Goal: Transaction & Acquisition: Purchase product/service

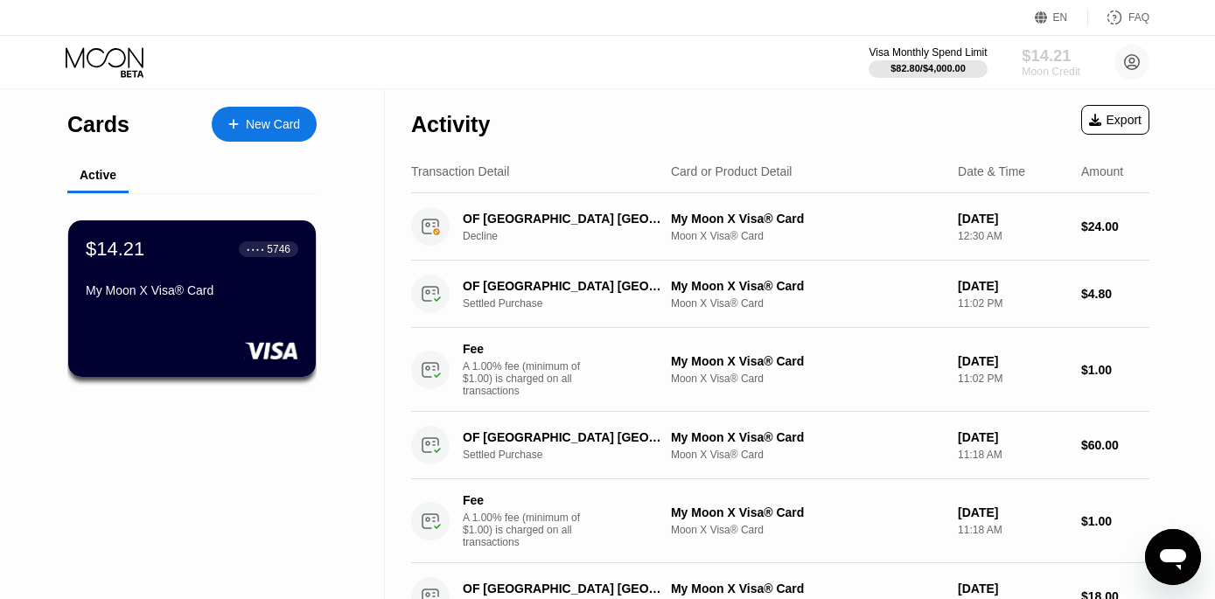
click at [1046, 70] on div "Moon Credit" at bounding box center [1051, 72] width 59 height 12
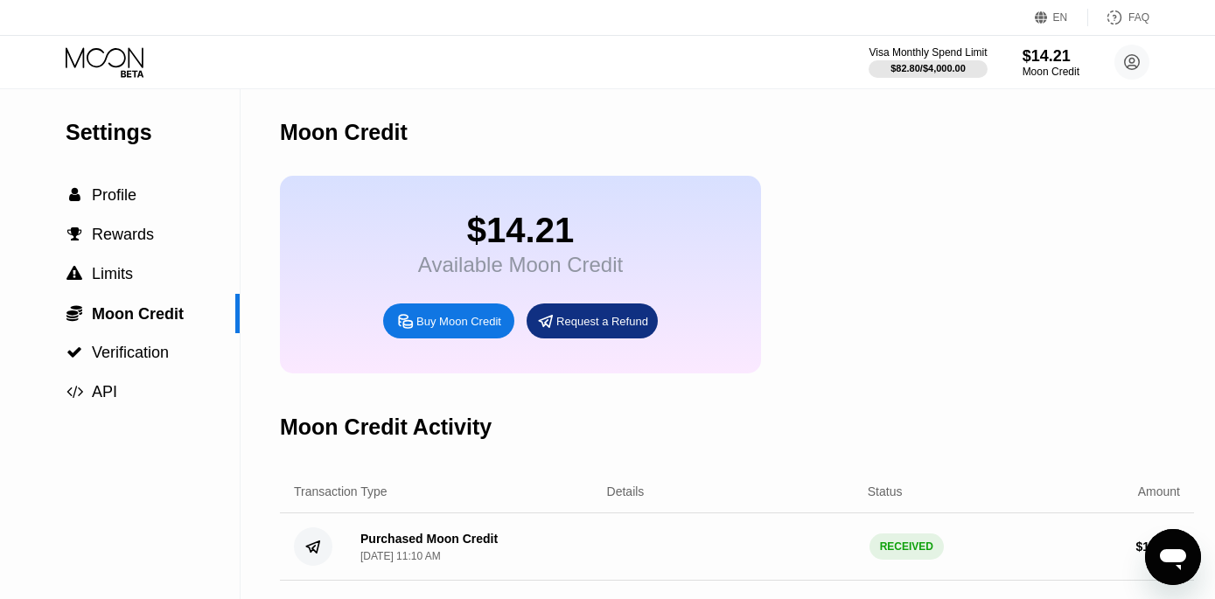
click at [436, 327] on div "Buy Moon Credit" at bounding box center [458, 321] width 85 height 15
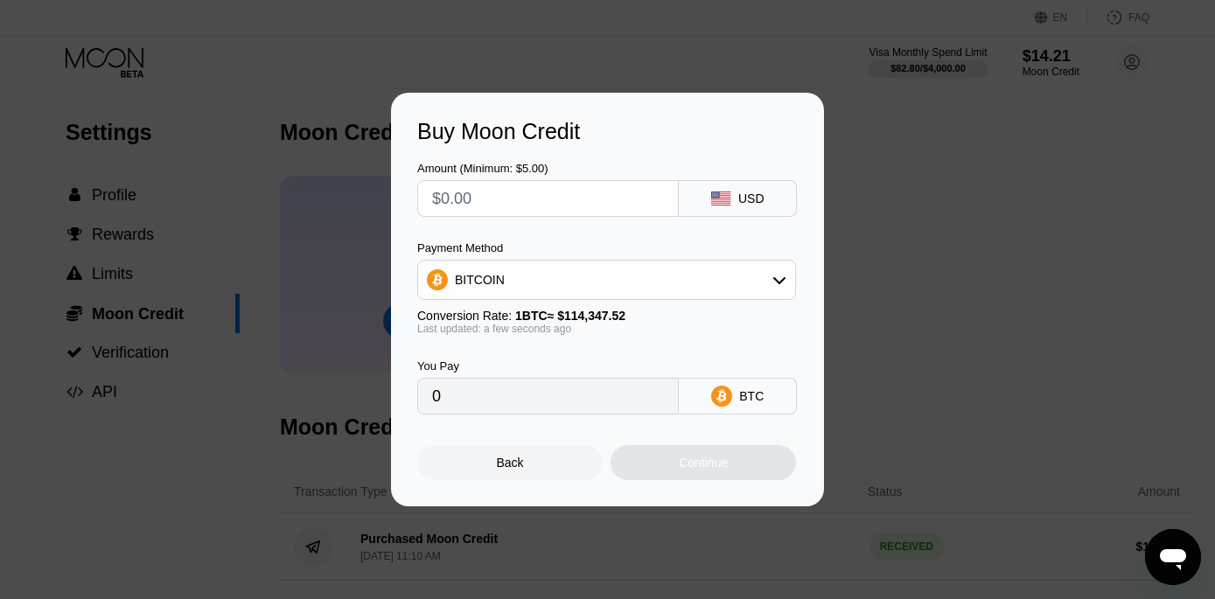
click at [536, 201] on input "text" at bounding box center [548, 198] width 232 height 35
type input "$50"
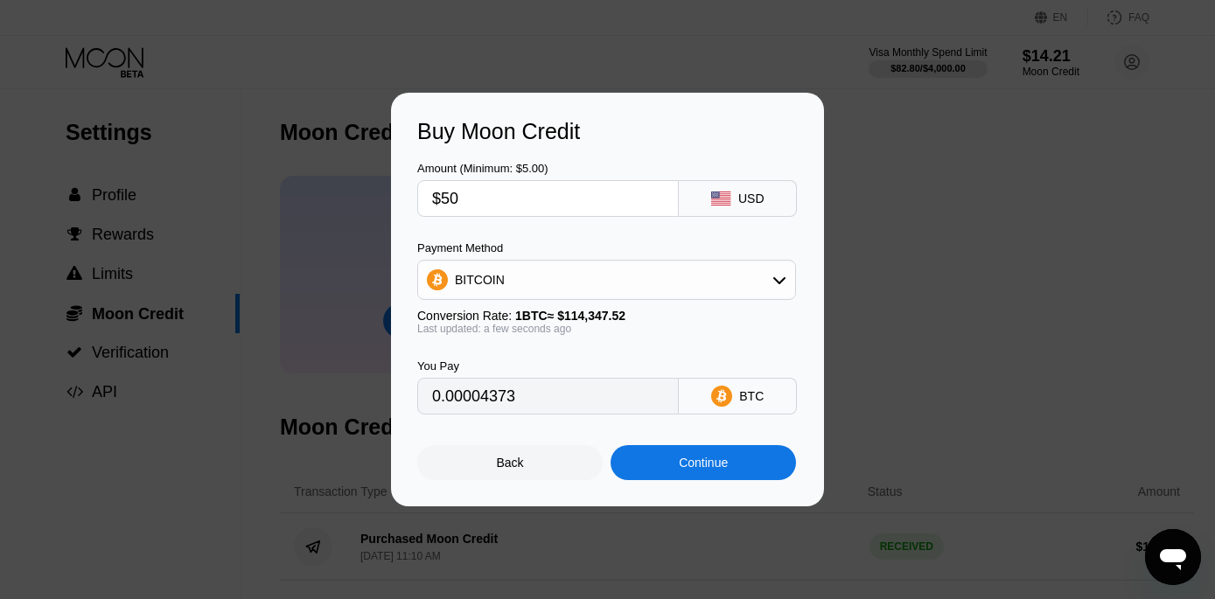
type input "0.00043727"
type input "$50"
click at [731, 286] on div "BITCOIN" at bounding box center [606, 279] width 377 height 35
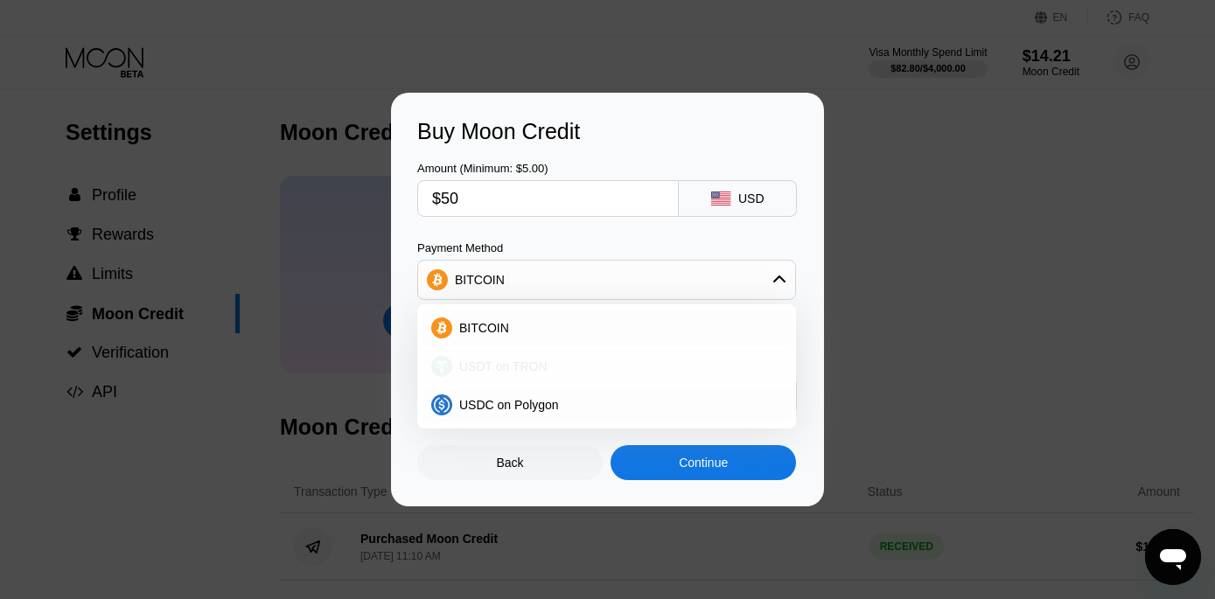
click at [662, 356] on div "USDT on TRON" at bounding box center [607, 366] width 368 height 35
type input "50.51"
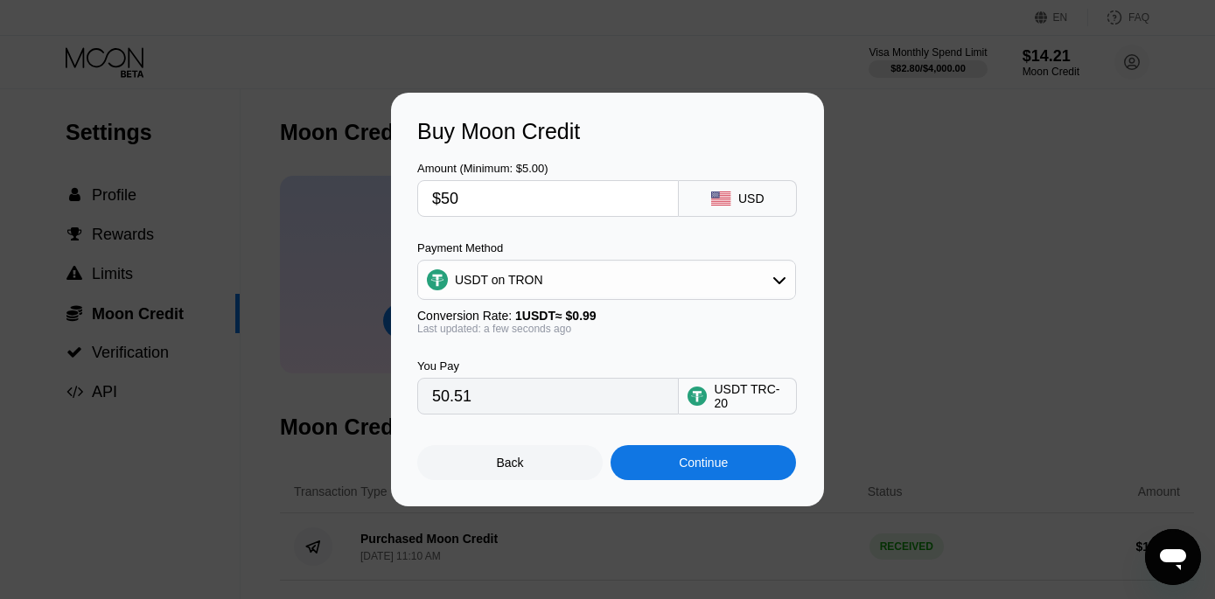
click at [654, 467] on div "Continue" at bounding box center [703, 462] width 185 height 35
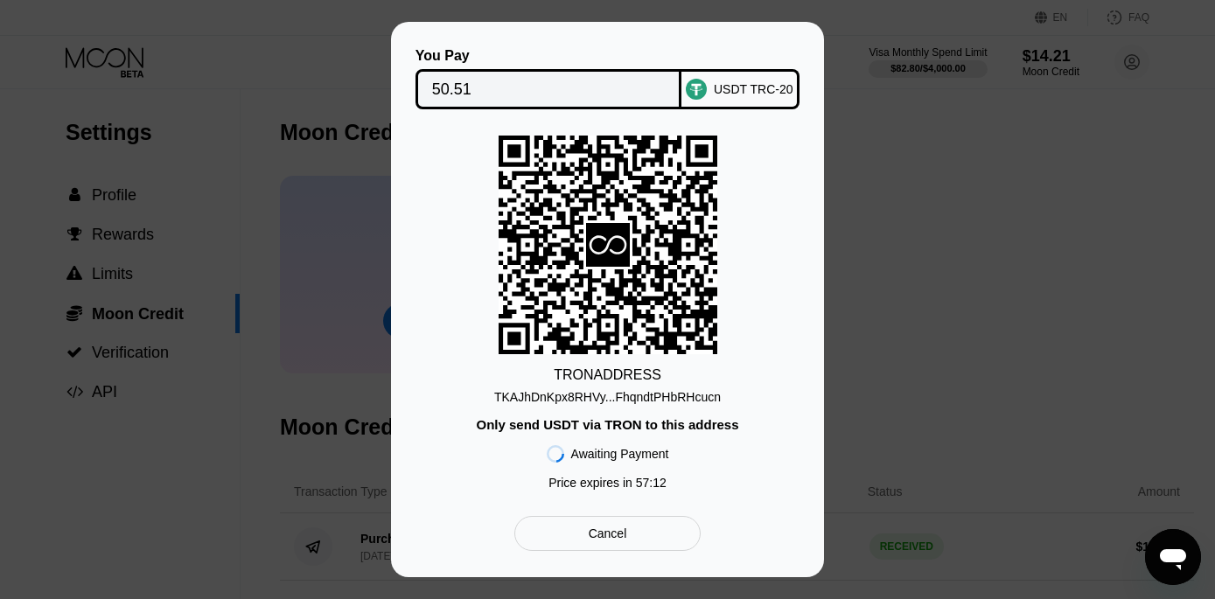
click at [561, 395] on div "TKAJhDnKpx8RHVy...FhqndtPHbRHcucn" at bounding box center [607, 397] width 227 height 14
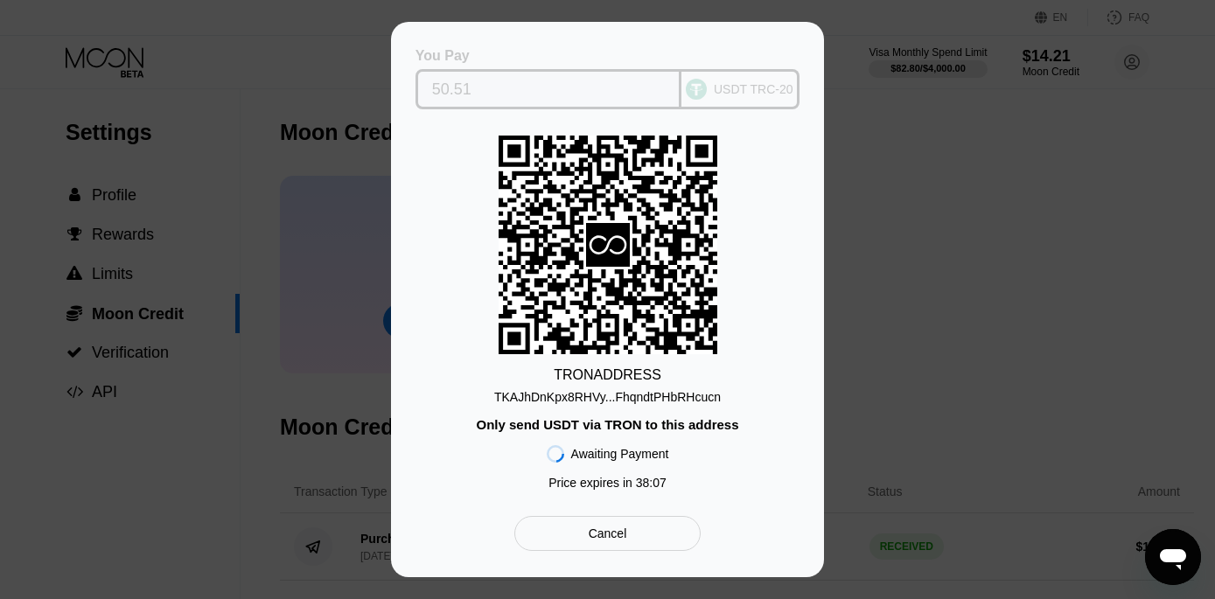
click at [702, 87] on circle at bounding box center [696, 89] width 21 height 21
